Goal: Information Seeking & Learning: Learn about a topic

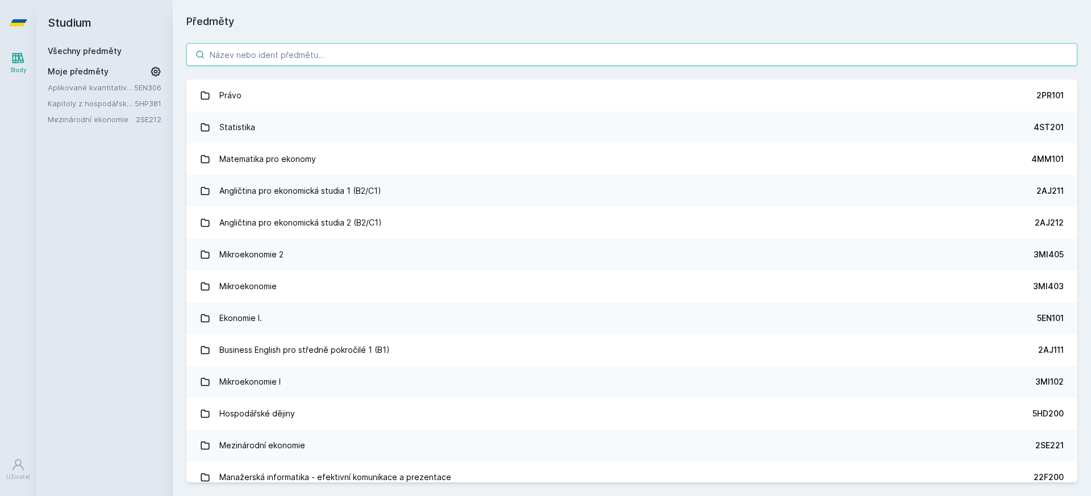
click at [425, 54] on input "search" at bounding box center [631, 54] width 891 height 23
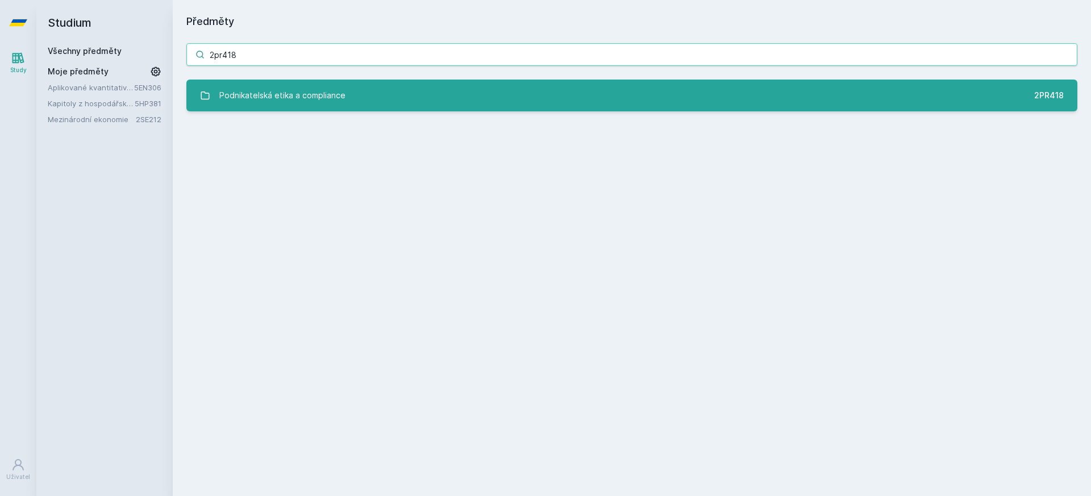
type input "2pr418"
click at [219, 97] on div "Podnikatelská etika a compliance" at bounding box center [282, 95] width 126 height 23
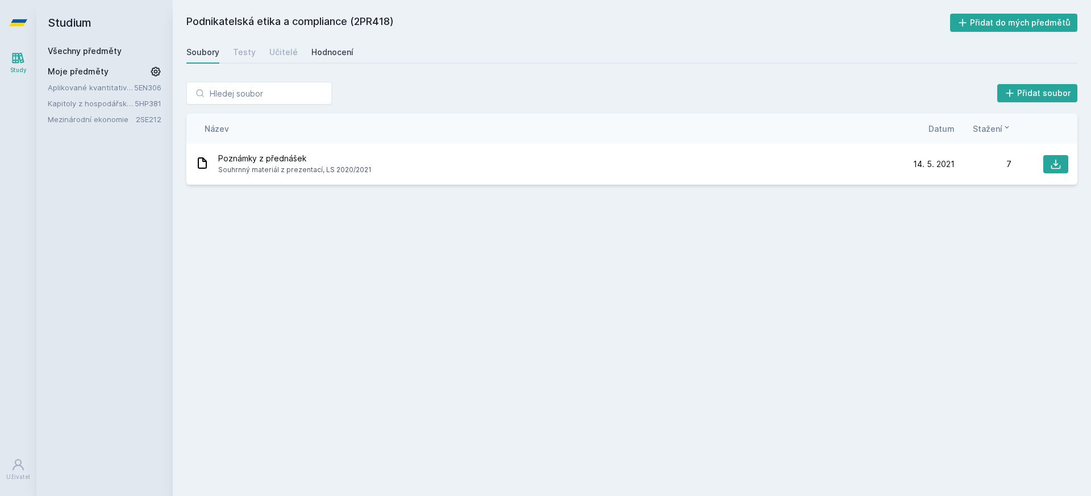
click at [332, 56] on div "Hodnocení" at bounding box center [332, 52] width 42 height 11
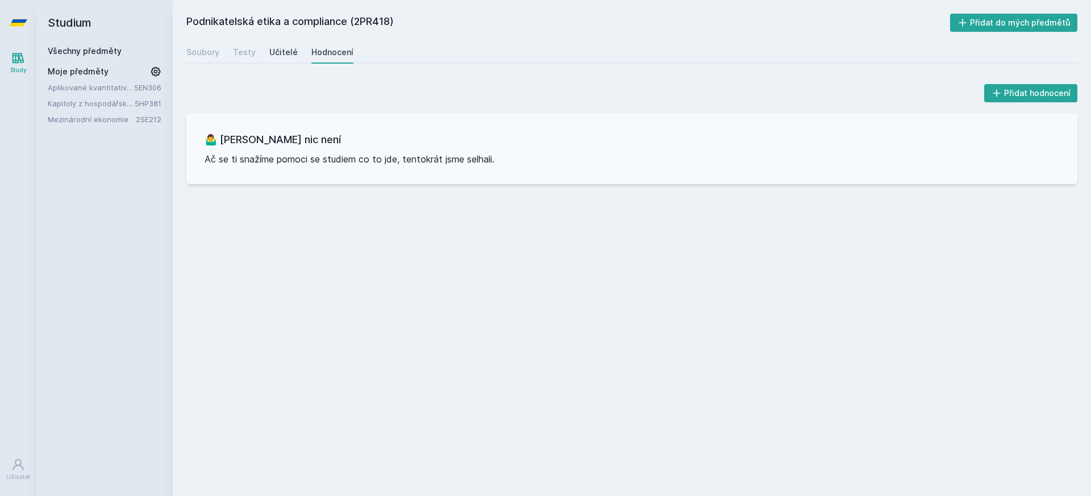
click at [282, 47] on div "Učitelé" at bounding box center [283, 52] width 28 height 11
click at [203, 45] on link "Soubory" at bounding box center [202, 52] width 33 height 23
